Goal: Transaction & Acquisition: Purchase product/service

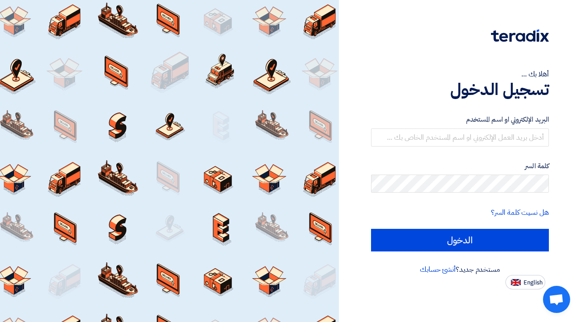
click at [474, 306] on div "أهلا بك ... تسجيل الدخول البريد الإلكتروني او اسم المستخدم كلمة السر هل نسيت كل…" at bounding box center [460, 161] width 242 height 322
click at [441, 269] on link "أنشئ حسابك" at bounding box center [438, 269] width 36 height 11
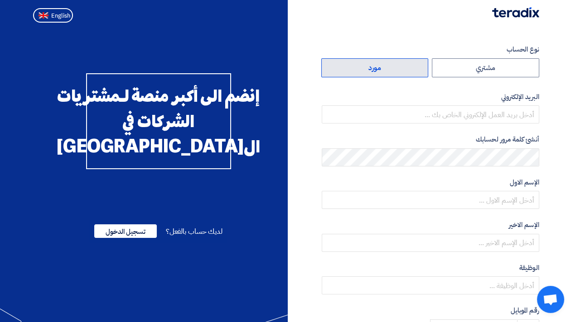
click at [391, 70] on label "مورد" at bounding box center [374, 67] width 107 height 19
click at [391, 70] on input "مورد" at bounding box center [374, 68] width 106 height 18
radio input "true"
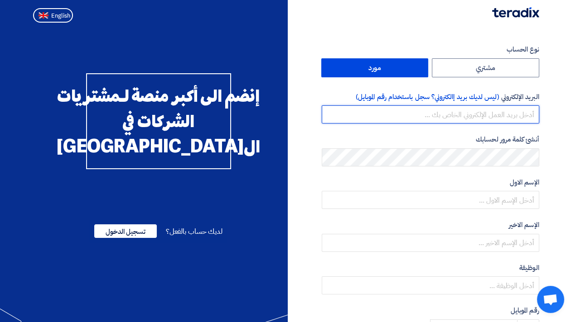
click at [473, 108] on input "email" at bounding box center [429, 114] width 217 height 18
type input "[PERSON_NAME][EMAIL_ADDRESS][DOMAIN_NAME]"
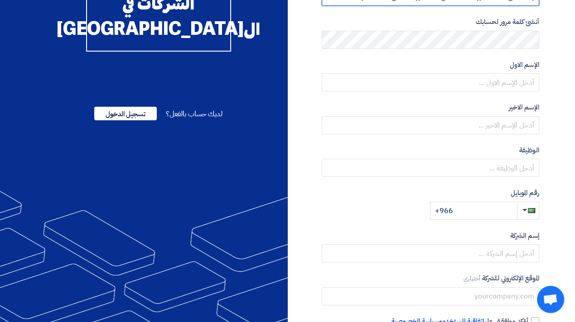
scroll to position [174, 0]
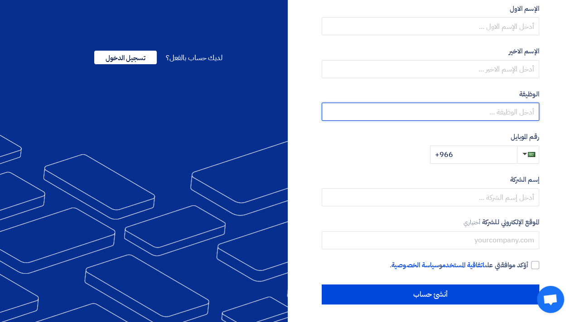
click at [466, 120] on input "text" at bounding box center [429, 112] width 217 height 18
click at [460, 119] on input "text" at bounding box center [429, 112] width 217 height 18
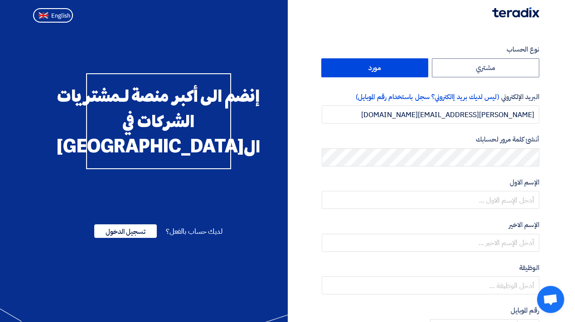
click at [460, 146] on div "أنشئ كلمة مرور لحسابك" at bounding box center [429, 150] width 217 height 32
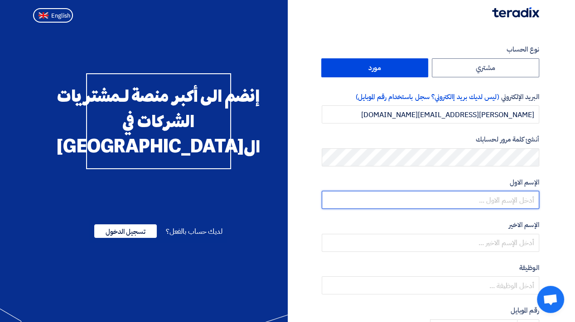
click at [480, 193] on input "text" at bounding box center [429, 200] width 217 height 18
type input "mohammed"
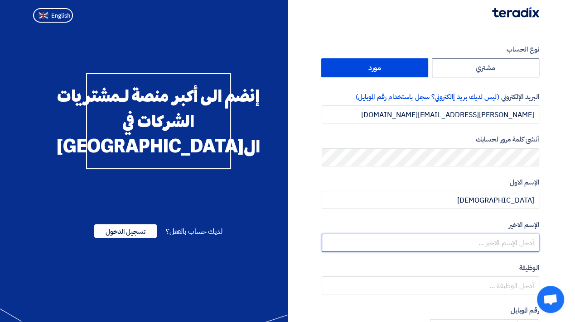
click at [492, 246] on input "text" at bounding box center [429, 243] width 217 height 18
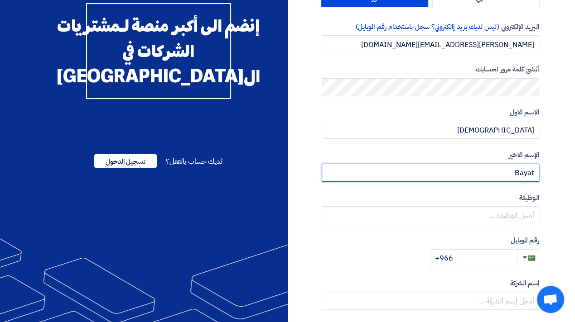
scroll to position [73, 0]
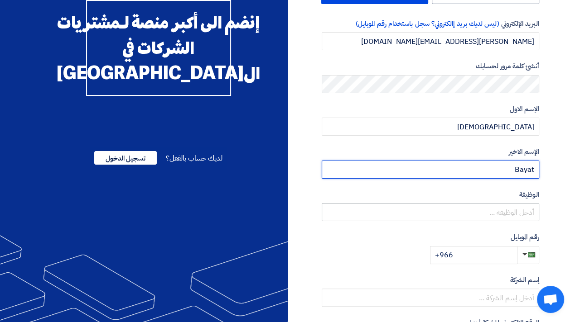
type input "Bayat"
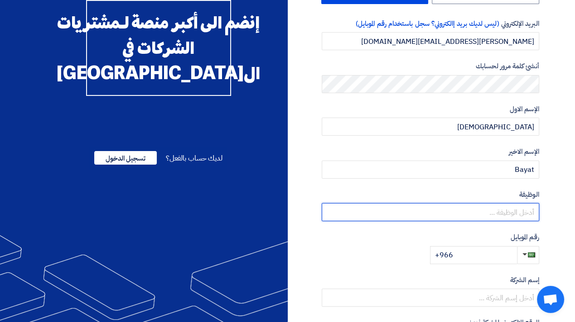
click at [512, 203] on input "text" at bounding box center [429, 212] width 217 height 18
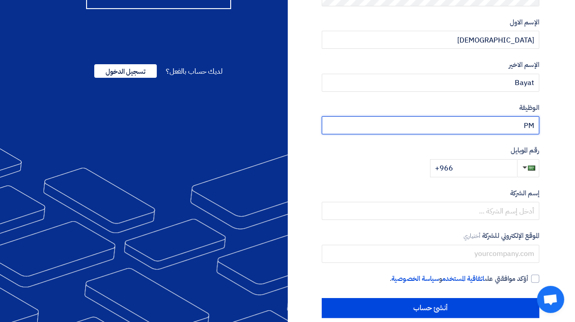
type input "PM"
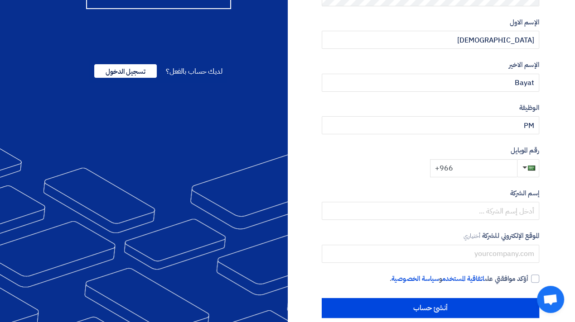
click at [465, 170] on input "+966" at bounding box center [473, 168] width 87 height 18
type input "+966 563023260"
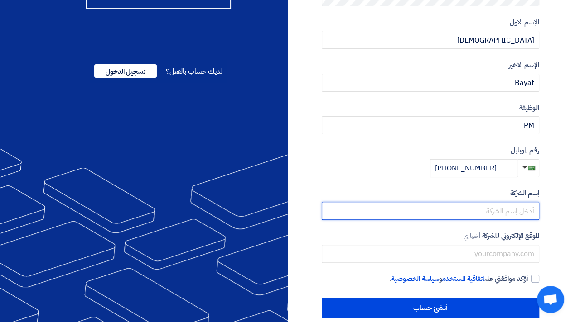
click at [474, 210] on input "text" at bounding box center [429, 211] width 217 height 18
paste input "[PERSON_NAME] Electric"
type input "[PERSON_NAME] Electric"
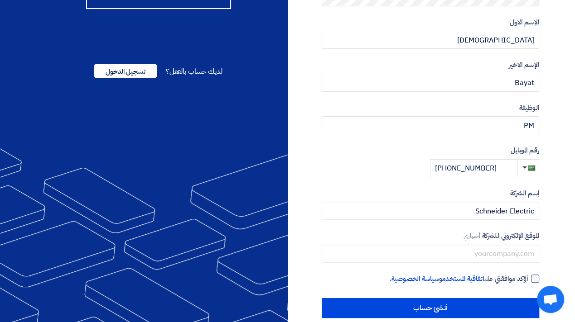
click at [529, 275] on label "أؤكد موافقتي على اتفاقية المستخدم و سياسة الخصوصية ." at bounding box center [429, 279] width 217 height 10
click at [528, 275] on input "أؤكد موافقتي على اتفاقية المستخدم و سياسة الخصوصية ." at bounding box center [419, 283] width 217 height 18
checkbox input "true"
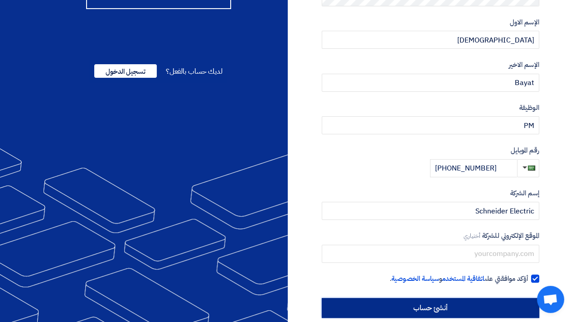
click at [492, 306] on input "أنشئ حساب" at bounding box center [429, 308] width 217 height 20
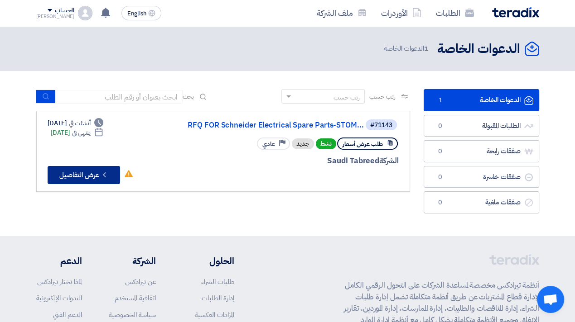
click at [90, 175] on button "Check details عرض التفاصيل" at bounding box center [84, 175] width 72 height 18
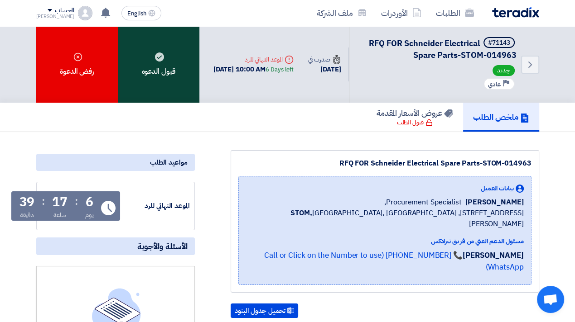
click at [185, 67] on div "قبول الدعوه" at bounding box center [158, 64] width 81 height 77
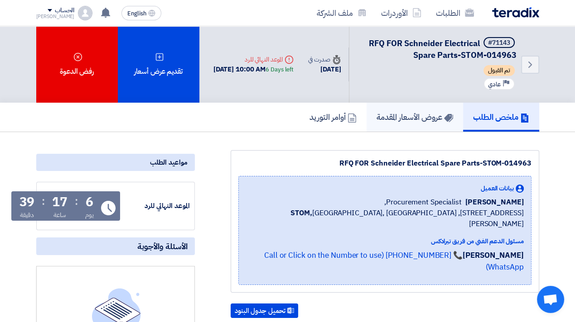
click at [423, 121] on h5 "عروض الأسعار المقدمة" at bounding box center [414, 117] width 77 height 10
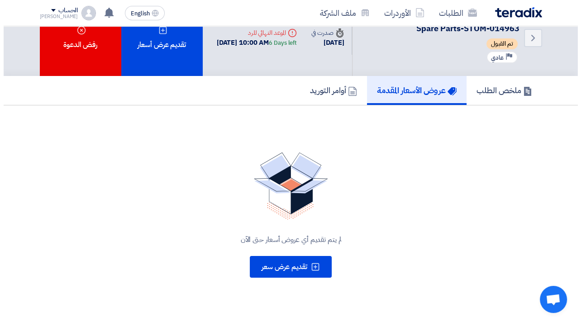
scroll to position [27, 0]
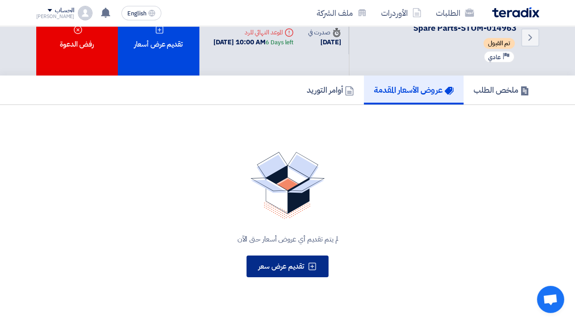
click at [296, 259] on button "تقديم عرض سعر" at bounding box center [287, 267] width 82 height 22
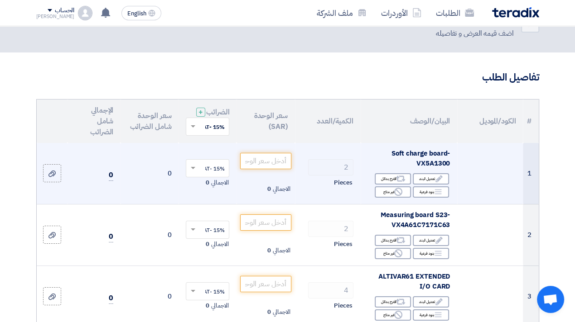
scroll to position [32, 0]
click at [273, 169] on input "number" at bounding box center [265, 161] width 51 height 16
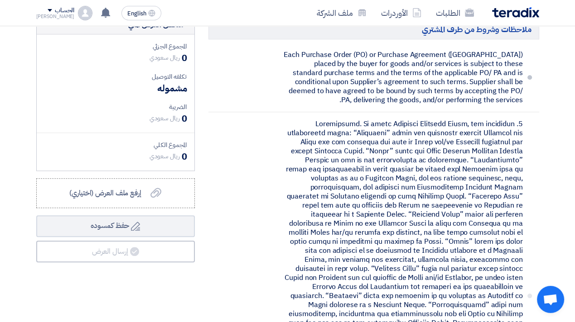
scroll to position [758, 0]
click at [124, 193] on span "إرفع ملف العرض (اختياري)" at bounding box center [105, 192] width 72 height 11
click at [0, 0] on input "إرفع ملف العرض (اختياري) إرفع ملف العرض (اختياري)" at bounding box center [0, 0] width 0 height 0
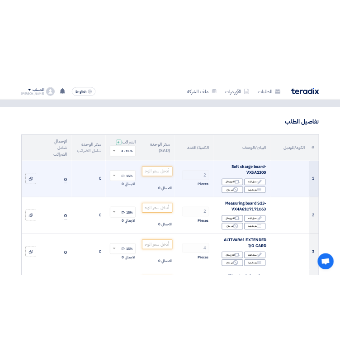
scroll to position [0, 0]
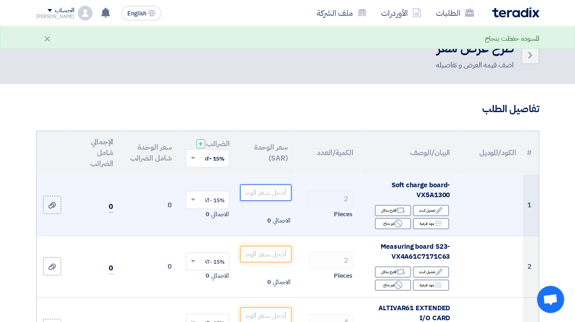
click at [262, 195] on input "number" at bounding box center [265, 193] width 51 height 16
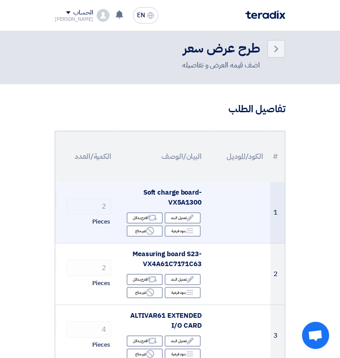
scroll to position [0, -49]
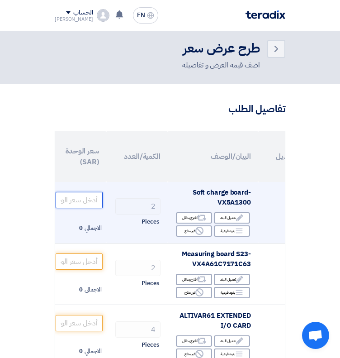
click at [89, 197] on input "number" at bounding box center [79, 200] width 47 height 16
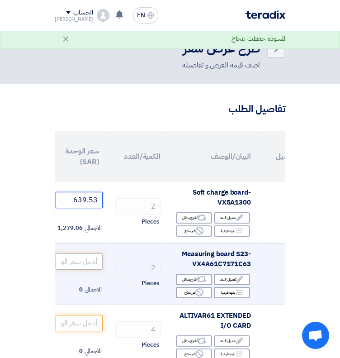
type input "639.53"
click at [83, 263] on input "number" at bounding box center [79, 262] width 47 height 16
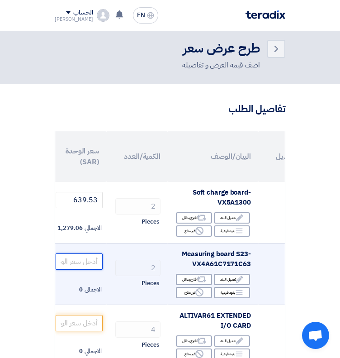
drag, startPoint x: 77, startPoint y: 268, endPoint x: 79, endPoint y: 261, distance: 6.5
click at [77, 268] on input "number" at bounding box center [79, 262] width 47 height 16
click at [79, 259] on input "number" at bounding box center [79, 262] width 47 height 16
paste input "6906.87"
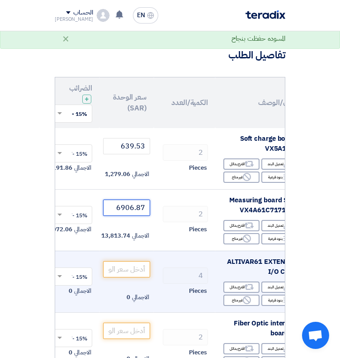
scroll to position [0, 0]
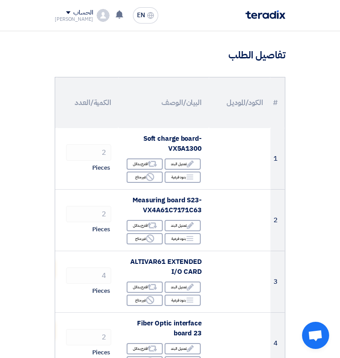
type input "6906.87"
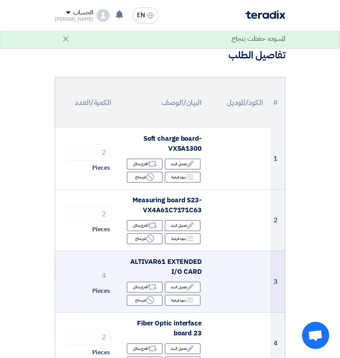
scroll to position [0, -74]
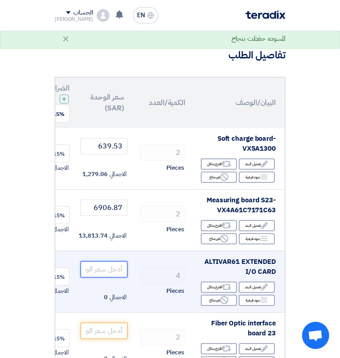
click at [101, 269] on input "number" at bounding box center [104, 269] width 47 height 16
paste input "2145.79"
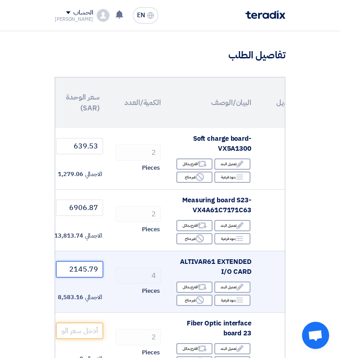
scroll to position [195, 0]
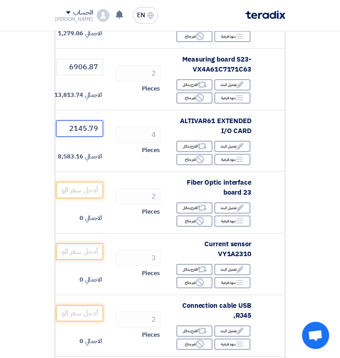
type input "2145.79"
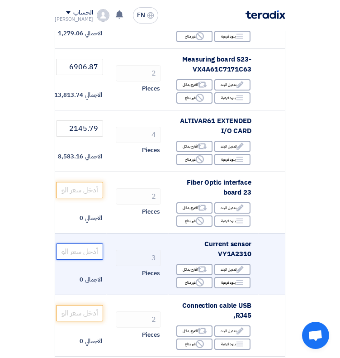
click at [85, 249] on input "number" at bounding box center [79, 252] width 47 height 16
paste input "3479.02"
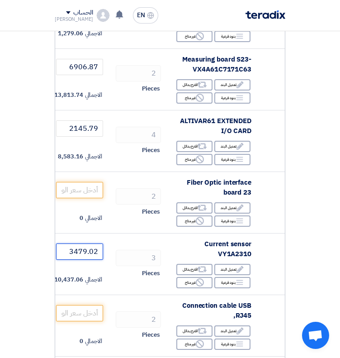
type input "3479.02"
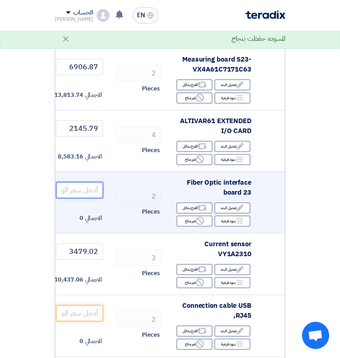
click at [90, 191] on input "number" at bounding box center [79, 190] width 47 height 16
paste input "1790.67"
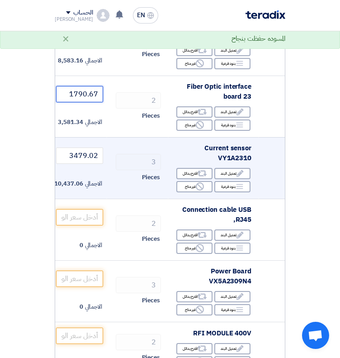
scroll to position [294, 0]
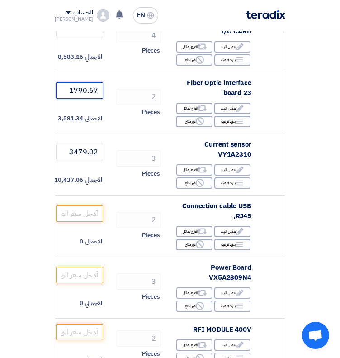
type input "1790.67"
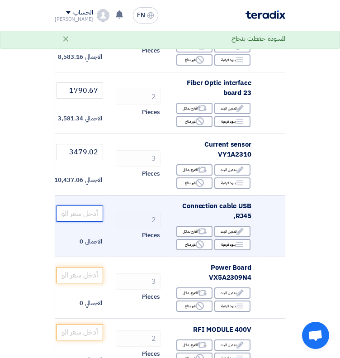
click at [90, 211] on input "number" at bounding box center [79, 214] width 47 height 16
paste input "2177.55"
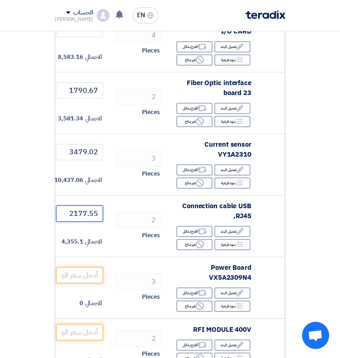
type input "2177.55"
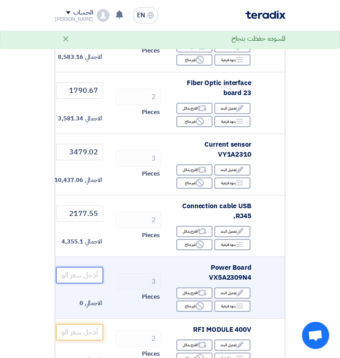
click at [75, 271] on input "number" at bounding box center [79, 275] width 47 height 16
paste input "8508.24"
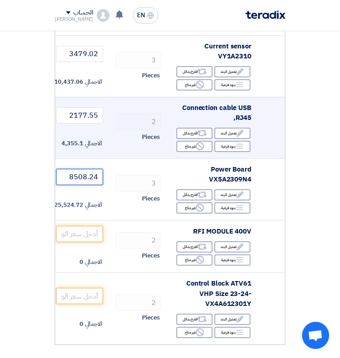
scroll to position [392, 0]
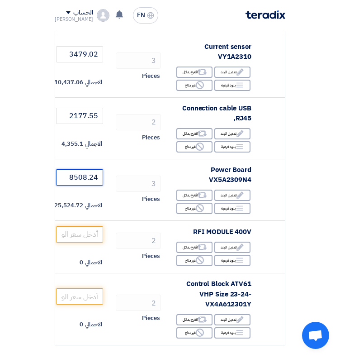
type input "8508.24"
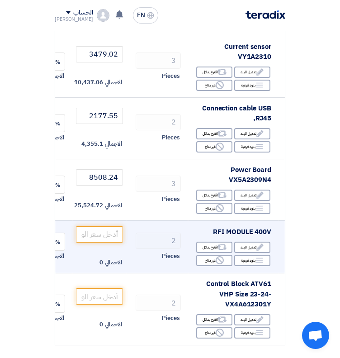
scroll to position [0, -72]
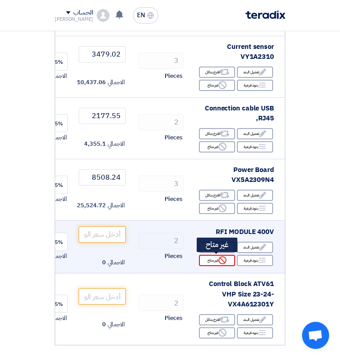
click at [219, 259] on use at bounding box center [223, 260] width 8 height 8
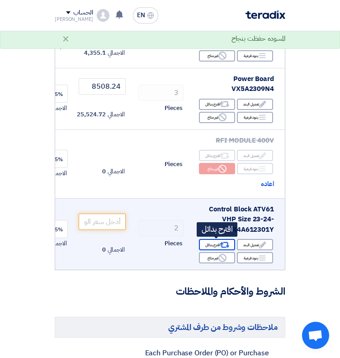
scroll to position [485, 0]
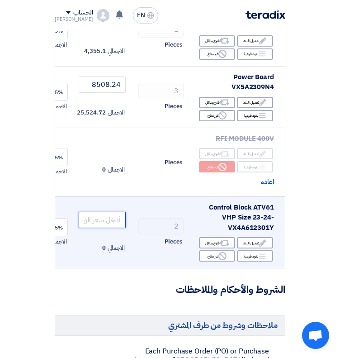
click at [102, 217] on input "number" at bounding box center [102, 220] width 47 height 16
paste input "5154.57"
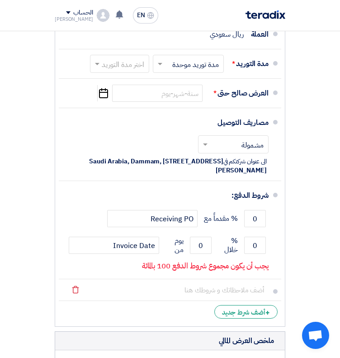
scroll to position [6703, 0]
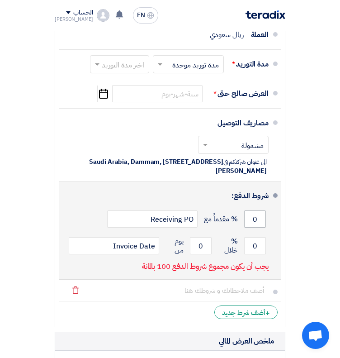
type input "5154.57"
drag, startPoint x: 261, startPoint y: 168, endPoint x: 248, endPoint y: 170, distance: 12.8
click at [248, 211] on input "0" at bounding box center [255, 219] width 22 height 17
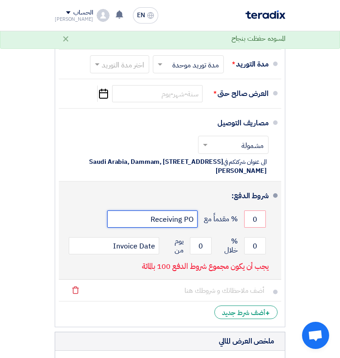
drag, startPoint x: 149, startPoint y: 170, endPoint x: 213, endPoint y: 163, distance: 64.6
click at [213, 207] on div "0 % مقدماً مع Receiving PO" at bounding box center [167, 219] width 203 height 24
click at [210, 237] on input "0" at bounding box center [201, 245] width 22 height 17
drag, startPoint x: 263, startPoint y: 195, endPoint x: 253, endPoint y: 196, distance: 9.5
click at [253, 237] on input "0" at bounding box center [255, 245] width 22 height 17
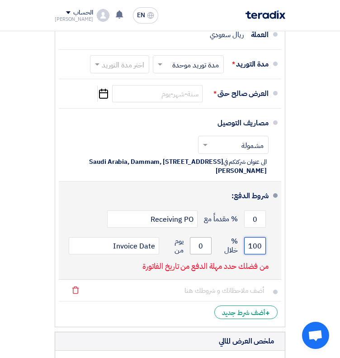
type input "100"
drag, startPoint x: 206, startPoint y: 190, endPoint x: 189, endPoint y: 193, distance: 17.0
click at [189, 231] on div "100 % خلال 0 يوم من Invoice Date" at bounding box center [167, 245] width 203 height 29
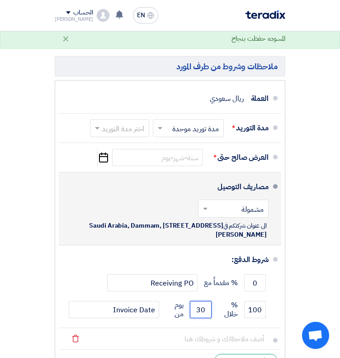
scroll to position [6578, 0]
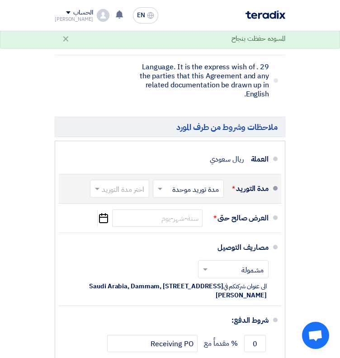
type input "30"
click at [145, 183] on input "text" at bounding box center [118, 189] width 55 height 13
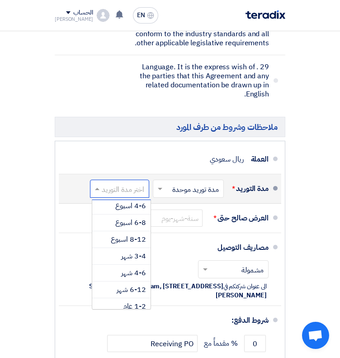
scroll to position [74, 0]
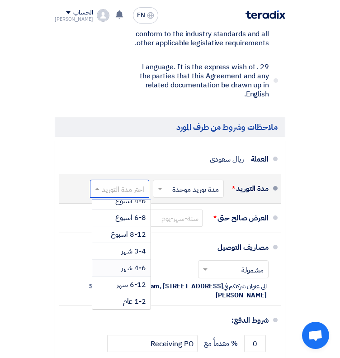
click at [146, 263] on span "4-6 شهر" at bounding box center [133, 268] width 25 height 11
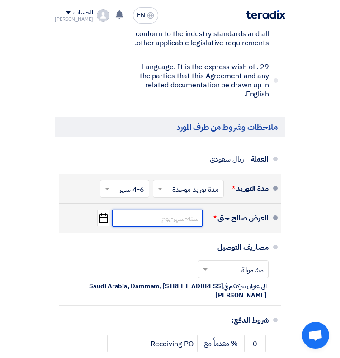
click at [152, 210] on input at bounding box center [157, 218] width 91 height 17
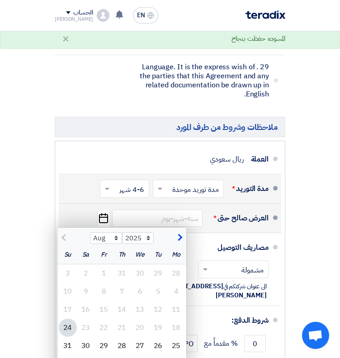
click at [178, 233] on span "button" at bounding box center [179, 238] width 5 height 10
select select "9"
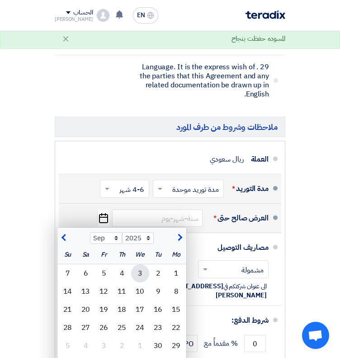
click at [143, 264] on div "3" at bounding box center [140, 273] width 18 height 18
type input "[DATE]"
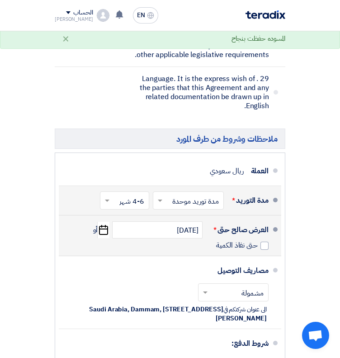
scroll to position [6619, 0]
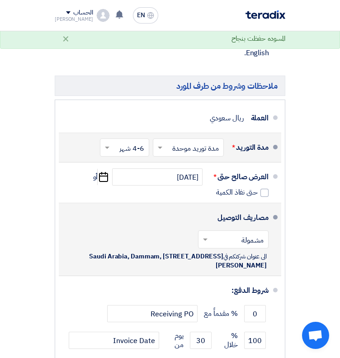
click at [219, 234] on input "text" at bounding box center [232, 240] width 66 height 13
click at [226, 207] on div "مصاريف التوصيل" at bounding box center [243, 218] width 51 height 22
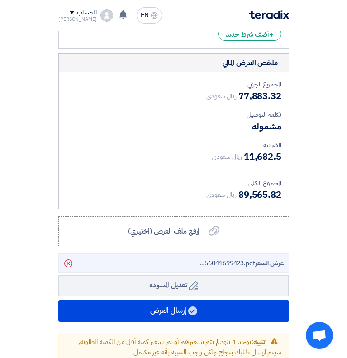
scroll to position [6983, 0]
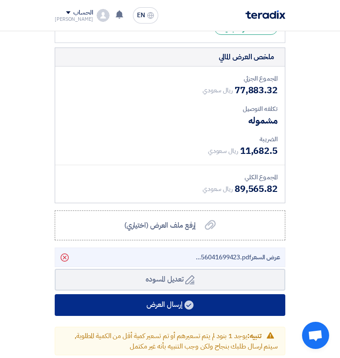
click at [177, 294] on button "إرسال العرض" at bounding box center [170, 305] width 231 height 22
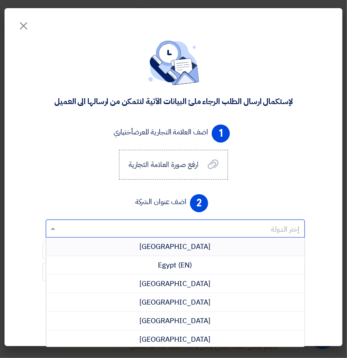
click at [181, 230] on div "إختر الدولة" at bounding box center [175, 229] width 259 height 18
type input "SA"
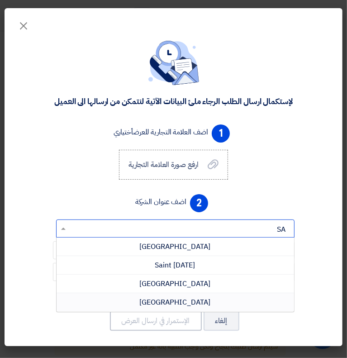
click at [185, 307] on span "[GEOGRAPHIC_DATA]" at bounding box center [175, 302] width 71 height 11
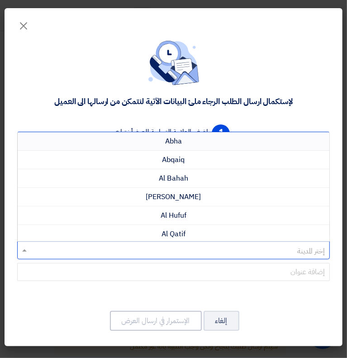
click at [250, 259] on input "text" at bounding box center [178, 251] width 295 height 15
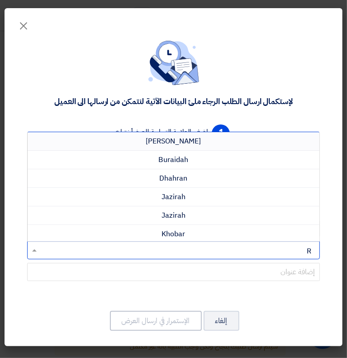
type input "RI"
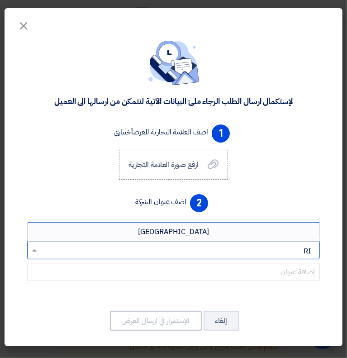
click at [206, 241] on div "[GEOGRAPHIC_DATA]" at bounding box center [174, 232] width 292 height 18
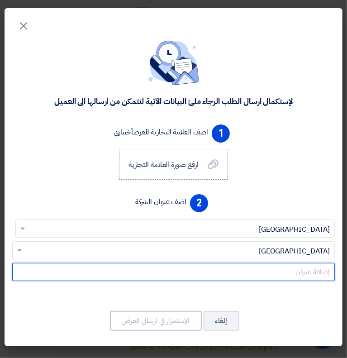
click at [237, 281] on input "text" at bounding box center [173, 272] width 323 height 18
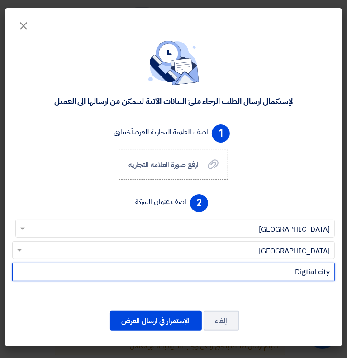
click at [254, 281] on input "Digtial city" at bounding box center [173, 272] width 323 height 18
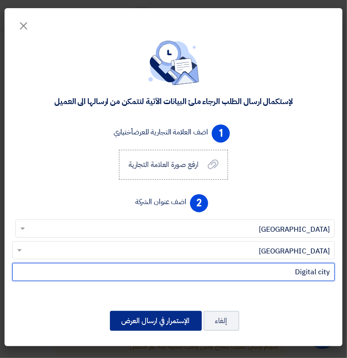
type input "Digital city"
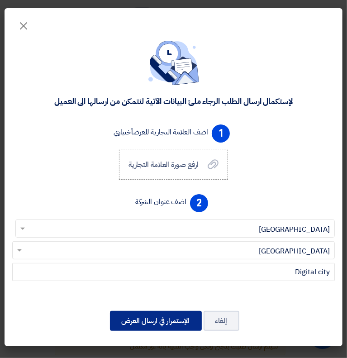
click at [152, 322] on button "الإستمرار في ارسال العرض" at bounding box center [156, 321] width 92 height 20
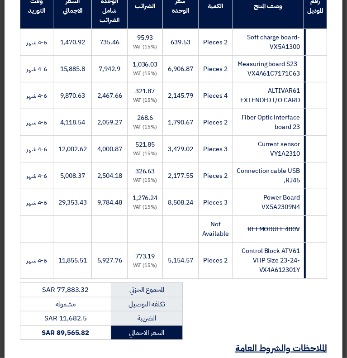
scroll to position [192, 0]
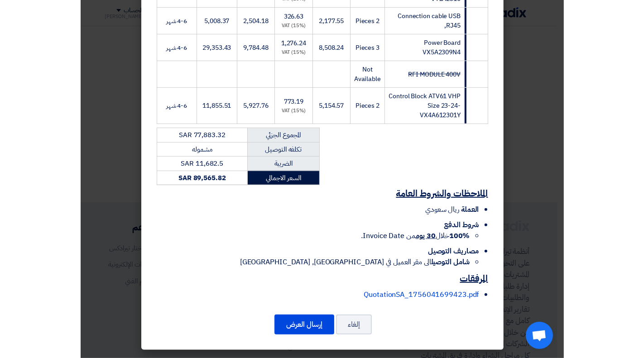
scroll to position [278, 0]
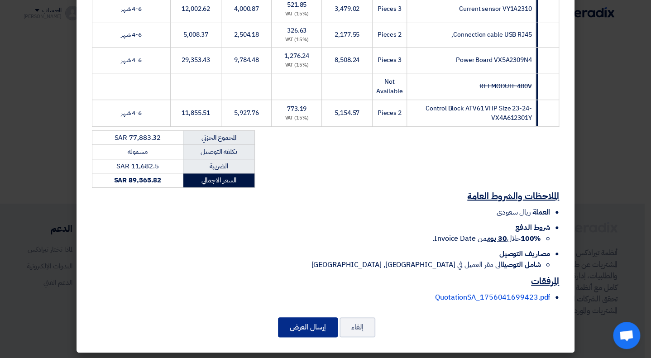
click at [319, 322] on button "إرسال العرض" at bounding box center [308, 327] width 60 height 20
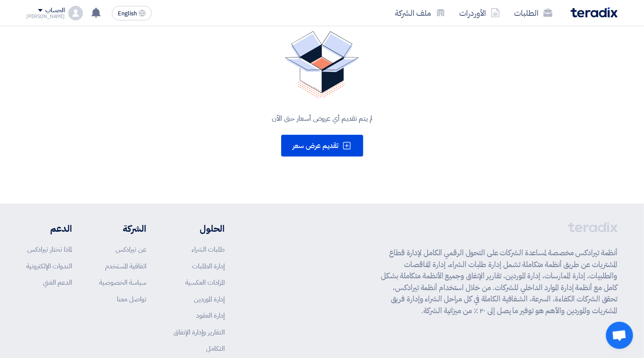
scroll to position [0, 0]
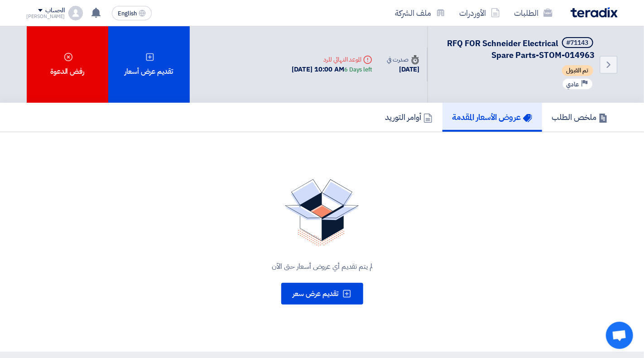
click at [497, 125] on link "عروض الأسعار المقدمة" at bounding box center [492, 117] width 100 height 29
click at [581, 121] on h5 "ملخص الطلب" at bounding box center [580, 117] width 56 height 10
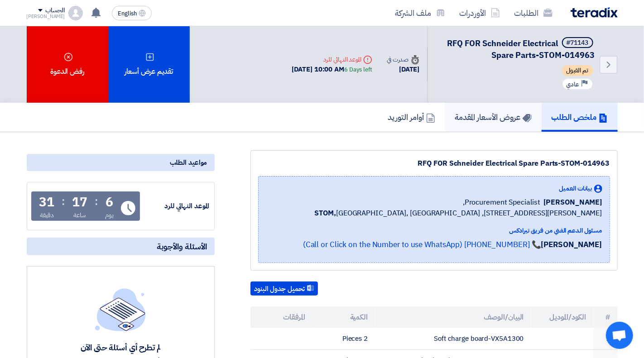
click at [505, 121] on h5 "عروض الأسعار المقدمة" at bounding box center [493, 117] width 77 height 10
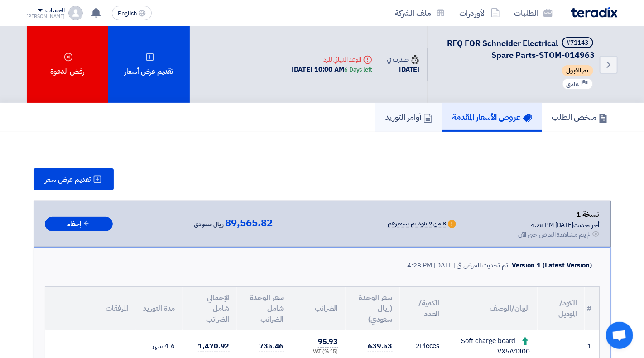
click at [402, 117] on h5 "أوامر التوريد" at bounding box center [408, 117] width 47 height 10
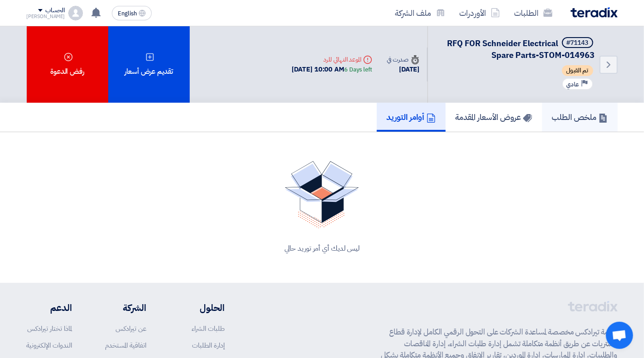
click at [574, 112] on h5 "ملخص الطلب" at bounding box center [580, 117] width 56 height 10
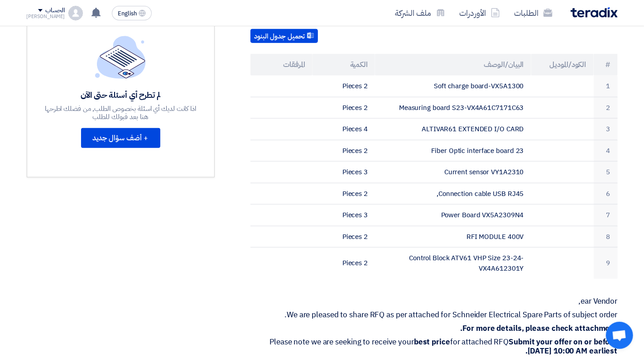
scroll to position [212, 0]
